Goal: Task Accomplishment & Management: Manage account settings

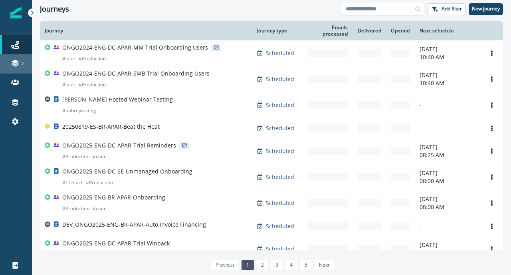
click at [18, 67] on link at bounding box center [16, 63] width 32 height 19
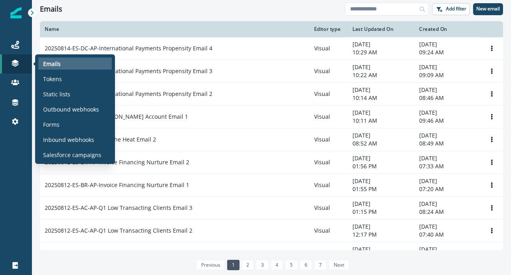
click at [56, 63] on p "Emails" at bounding box center [52, 63] width 18 height 8
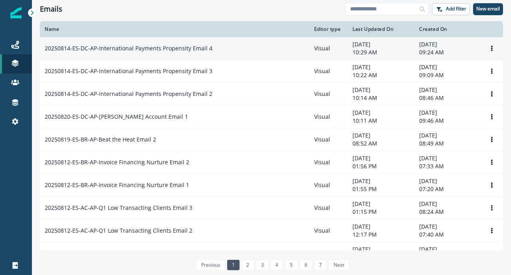
click at [244, 52] on div "20250814-ES-DC-AP-International Payments Propensity Email 4" at bounding box center [175, 48] width 260 height 8
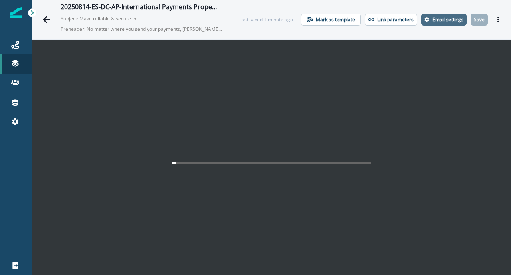
click at [457, 22] on p "Email settings" at bounding box center [447, 20] width 31 height 6
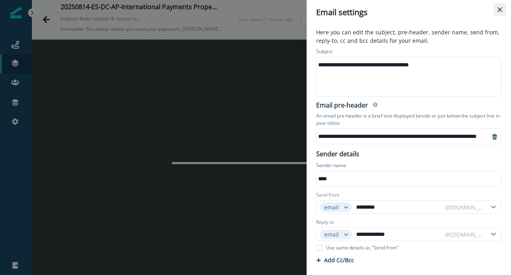
click at [496, 9] on button "Close" at bounding box center [499, 9] width 13 height 13
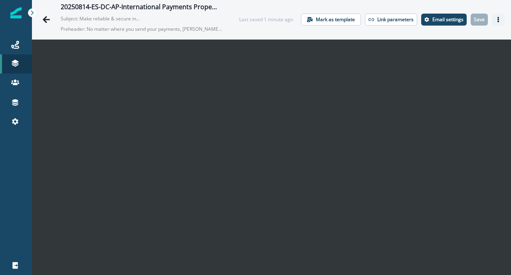
click at [497, 18] on icon "Actions" at bounding box center [498, 20] width 6 height 6
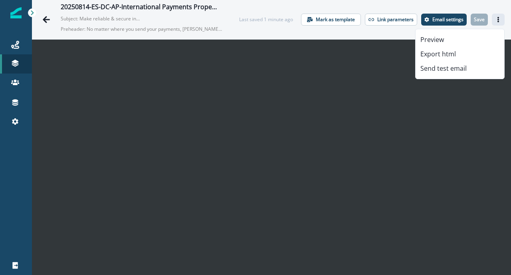
click at [351, 0] on div "20250814-ES-DC-AP-International Payments Propensity Email 4 Subject: Make relia…" at bounding box center [271, 19] width 479 height 39
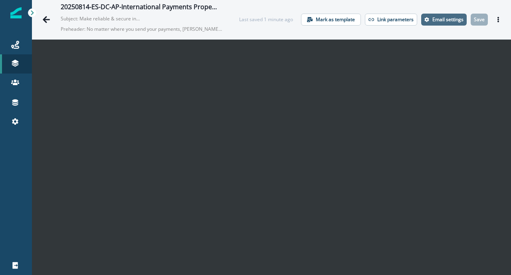
click at [443, 20] on p "Email settings" at bounding box center [447, 20] width 31 height 6
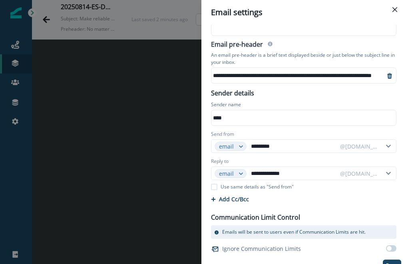
scroll to position [71, 0]
